Goal: Check status: Check status

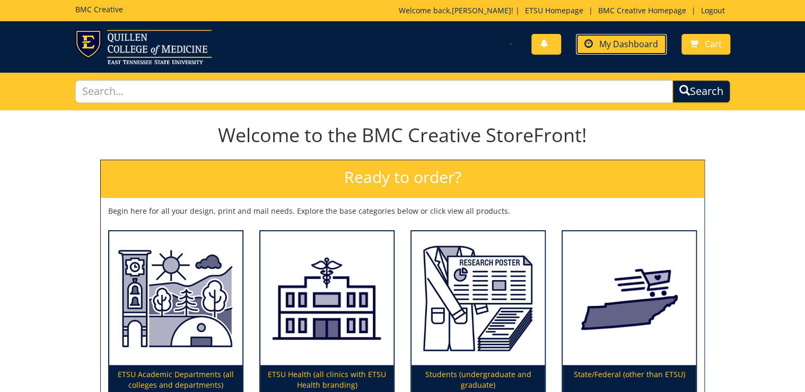
click at [625, 38] on span "My Dashboard" at bounding box center [628, 44] width 59 height 12
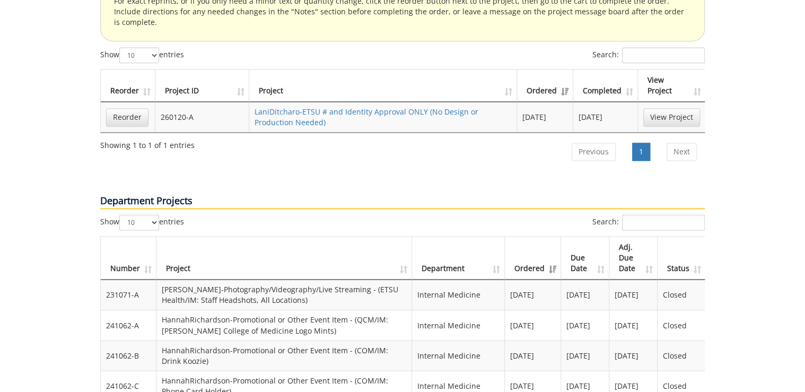
scroll to position [594, 0]
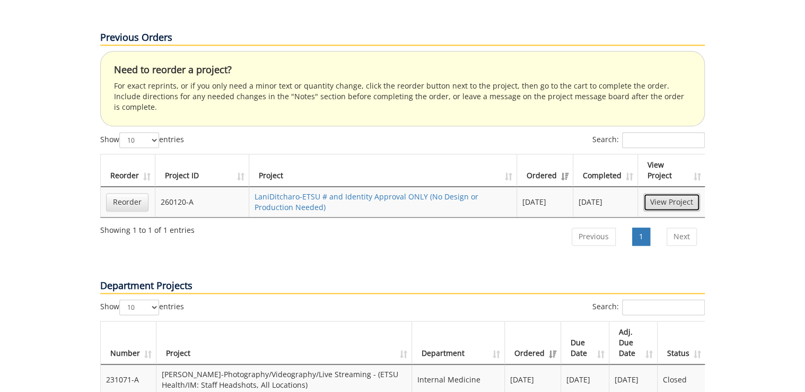
click at [663, 193] on link "View Project" at bounding box center [671, 202] width 57 height 18
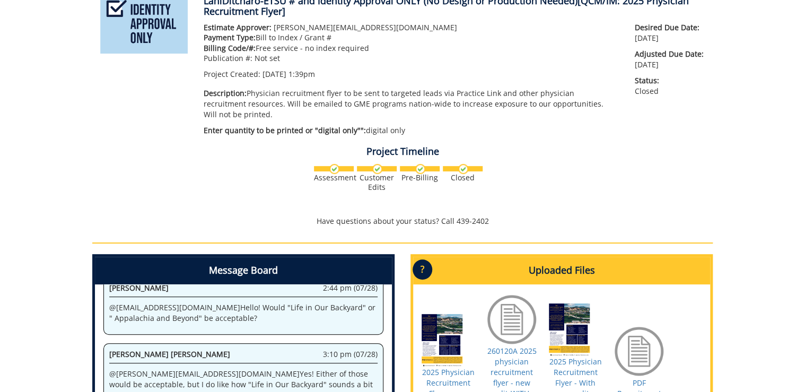
scroll to position [42, 0]
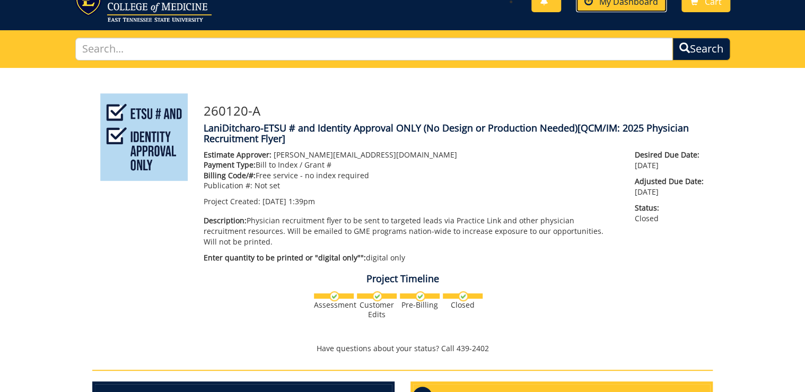
click at [607, 8] on link "My Dashboard" at bounding box center [621, 2] width 91 height 21
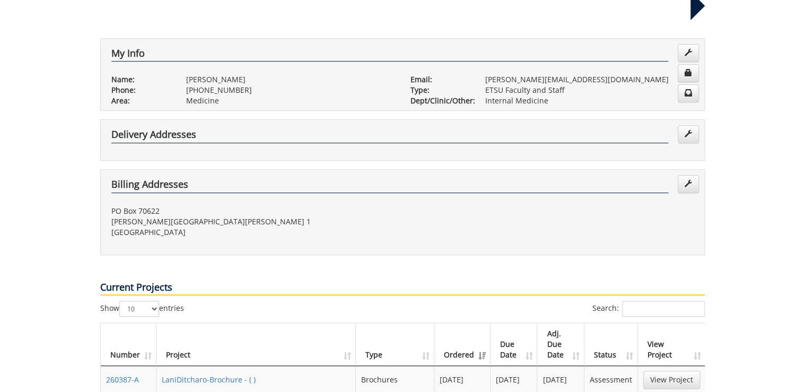
scroll to position [339, 0]
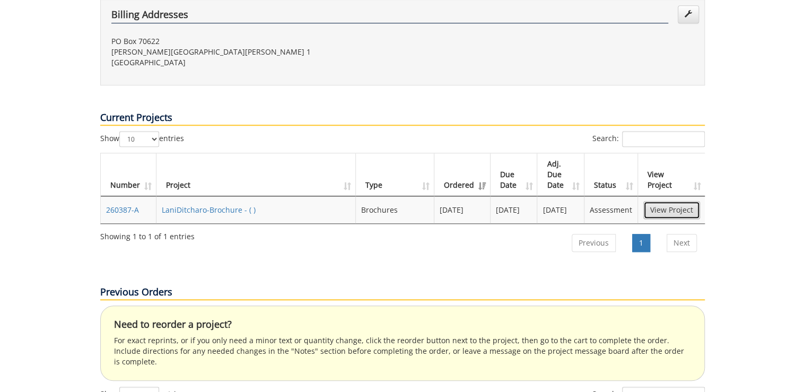
click at [675, 201] on link "View Project" at bounding box center [671, 210] width 57 height 18
